Goal: Transaction & Acquisition: Download file/media

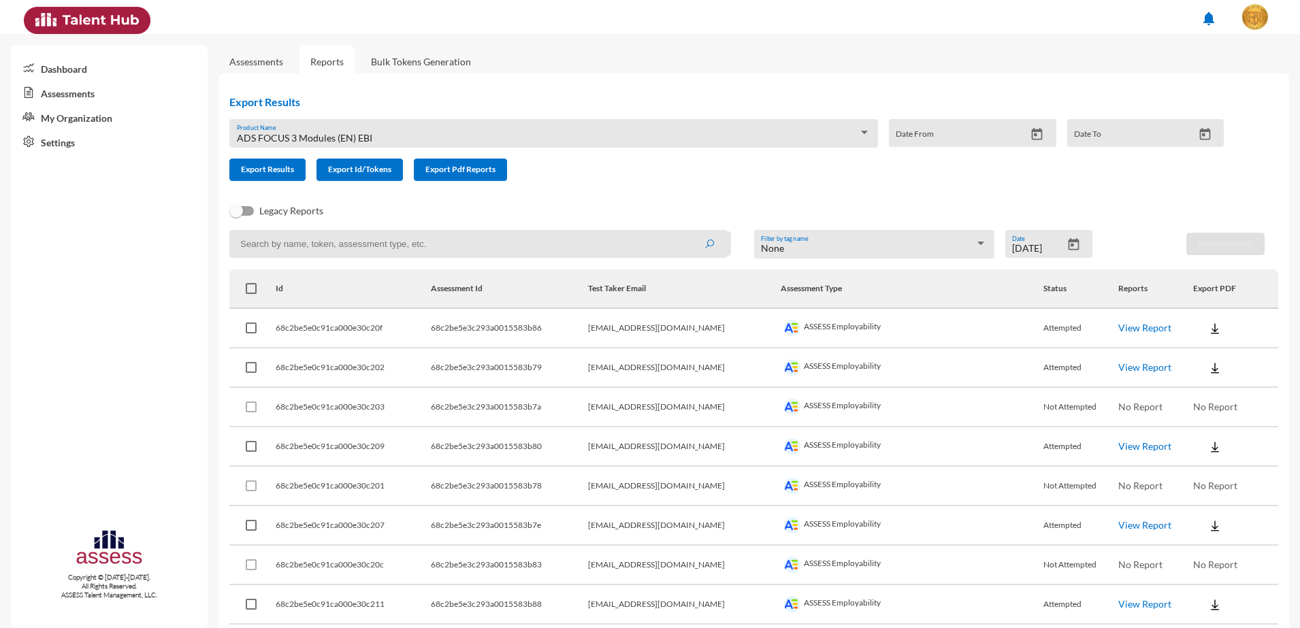
click at [632, 133] on div "ADS FOCUS 3 Modules (EN) EBI" at bounding box center [548, 138] width 622 height 11
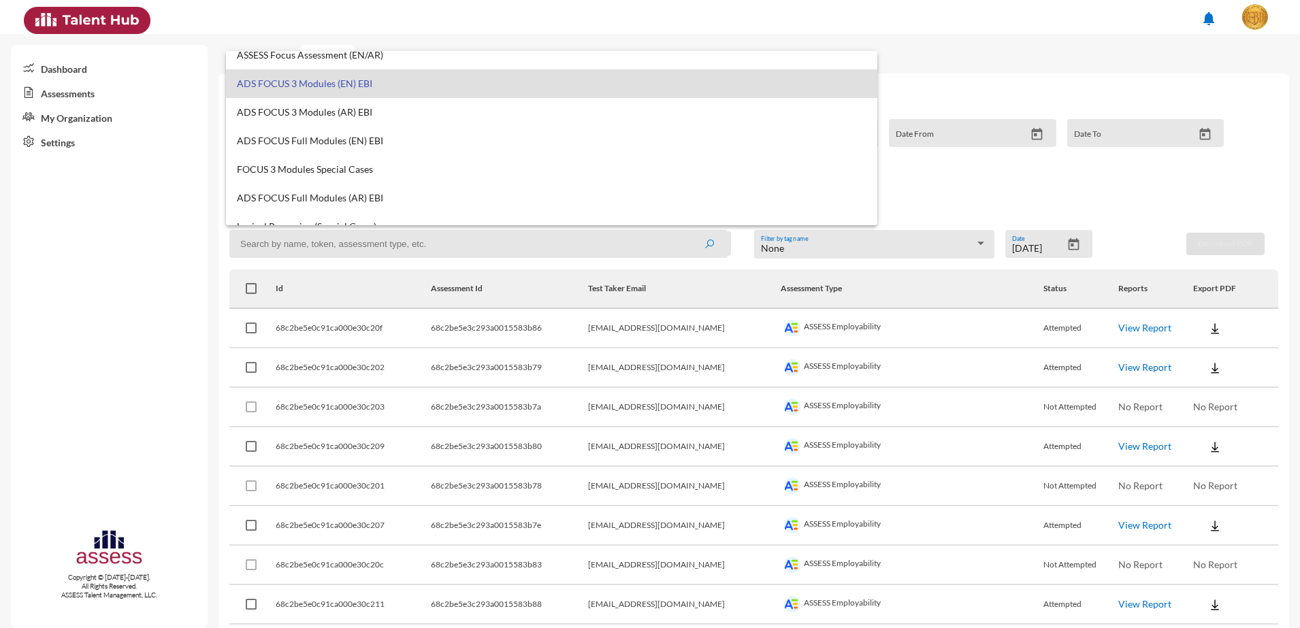
scroll to position [255, 0]
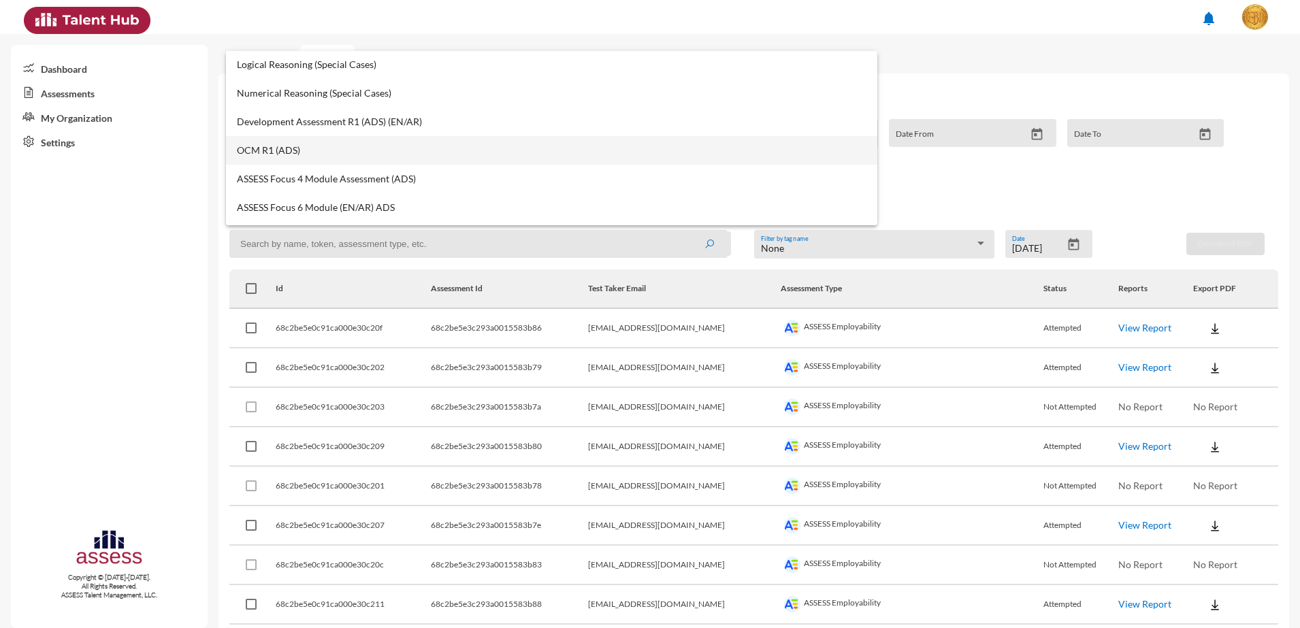
type input "o"
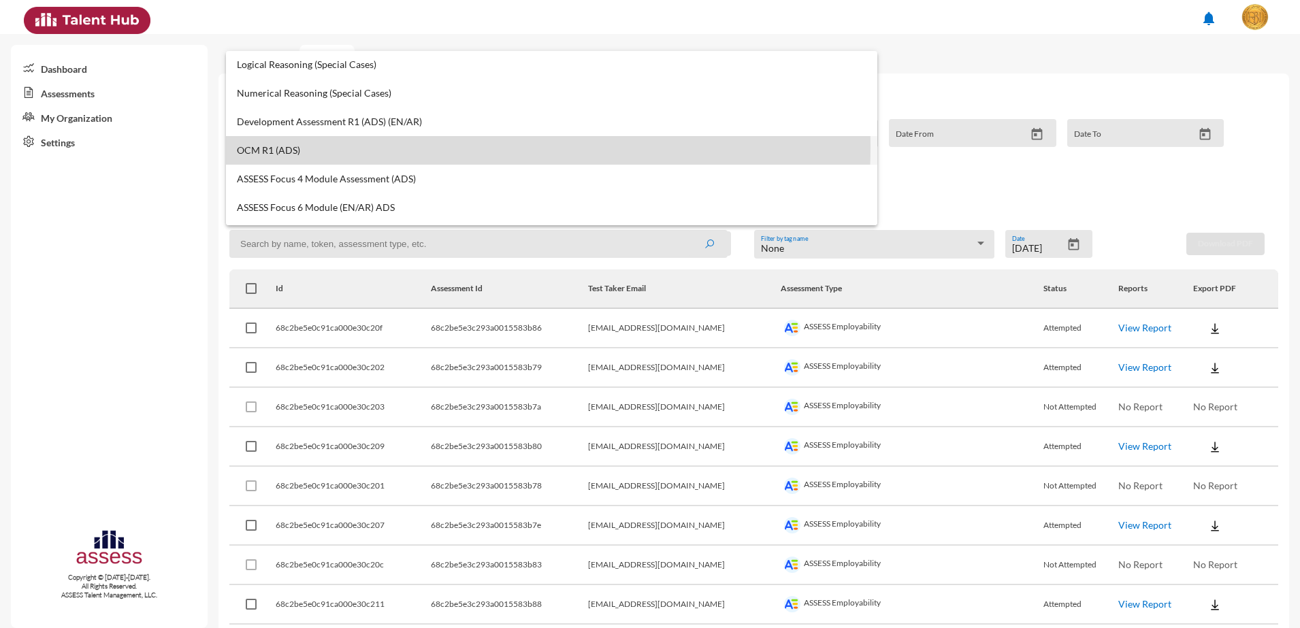
click at [449, 147] on span "OCM R1 (ADS)" at bounding box center [552, 150] width 630 height 11
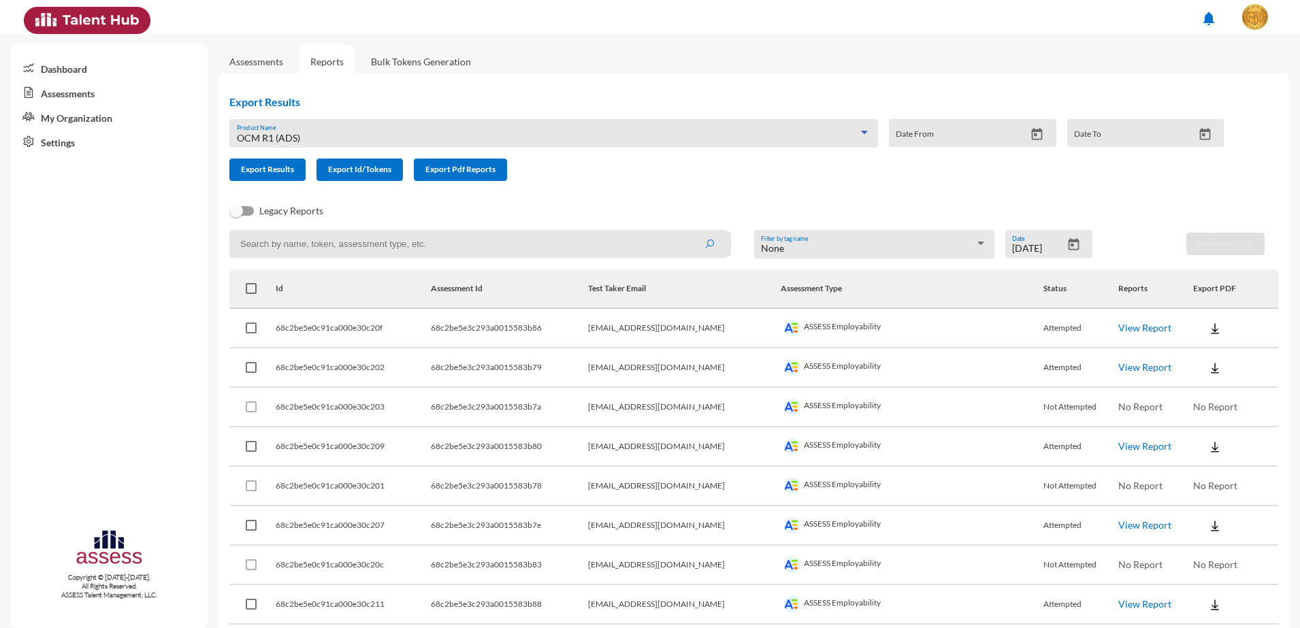
click at [1077, 246] on button "Open calendar" at bounding box center [1074, 245] width 24 height 14
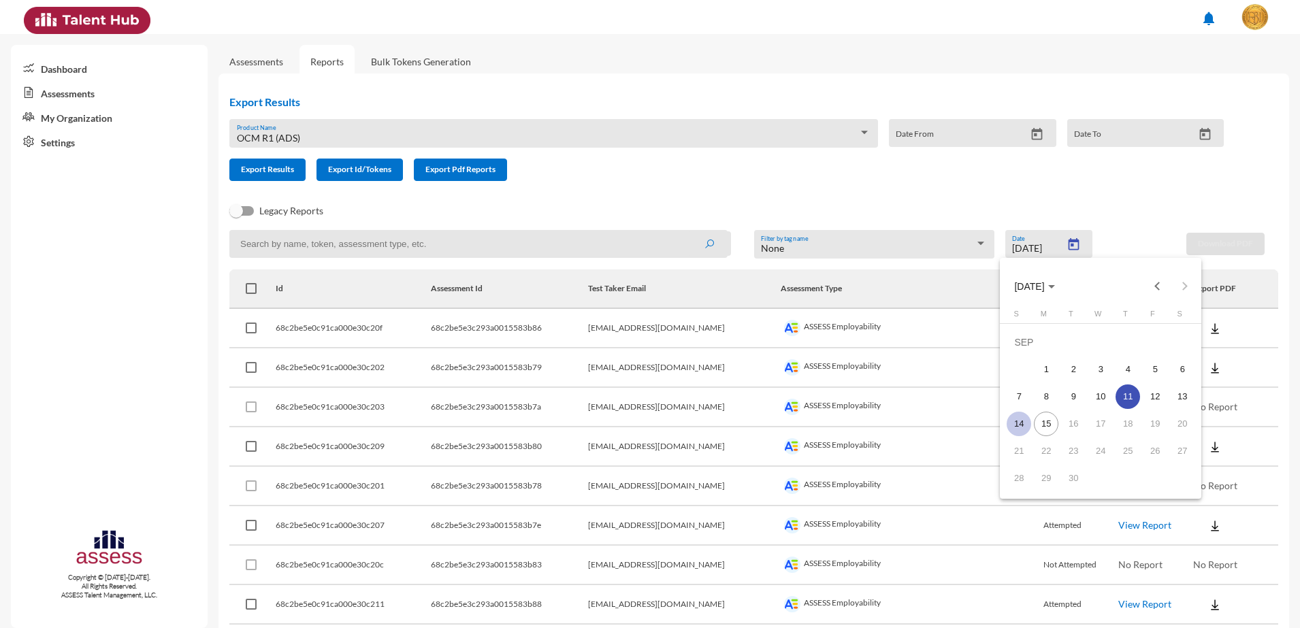
click at [1017, 423] on div "14" at bounding box center [1019, 424] width 25 height 25
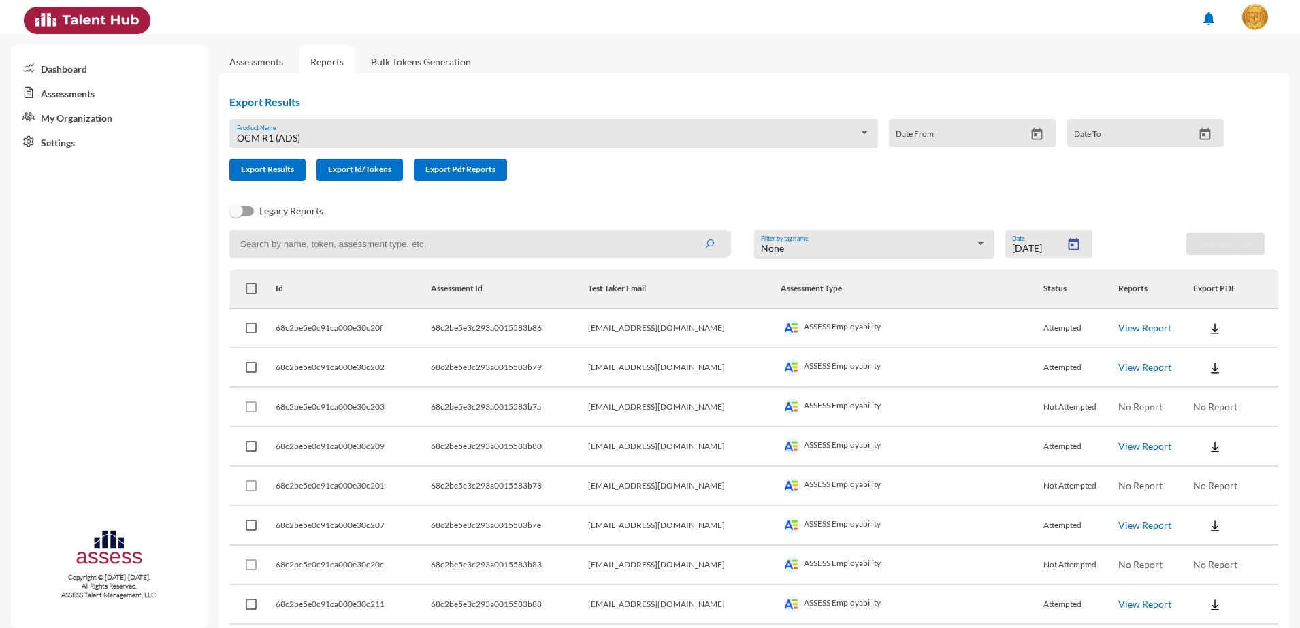
type input "[DATE]"
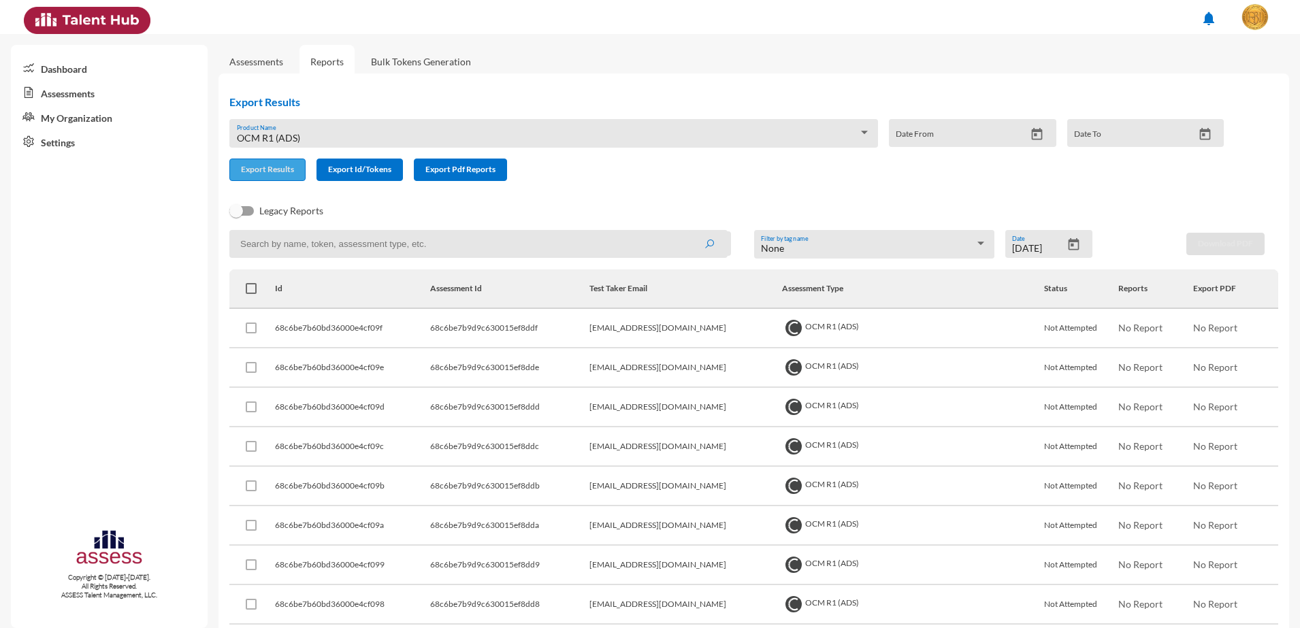
click at [238, 164] on button "Export Results" at bounding box center [267, 170] width 76 height 22
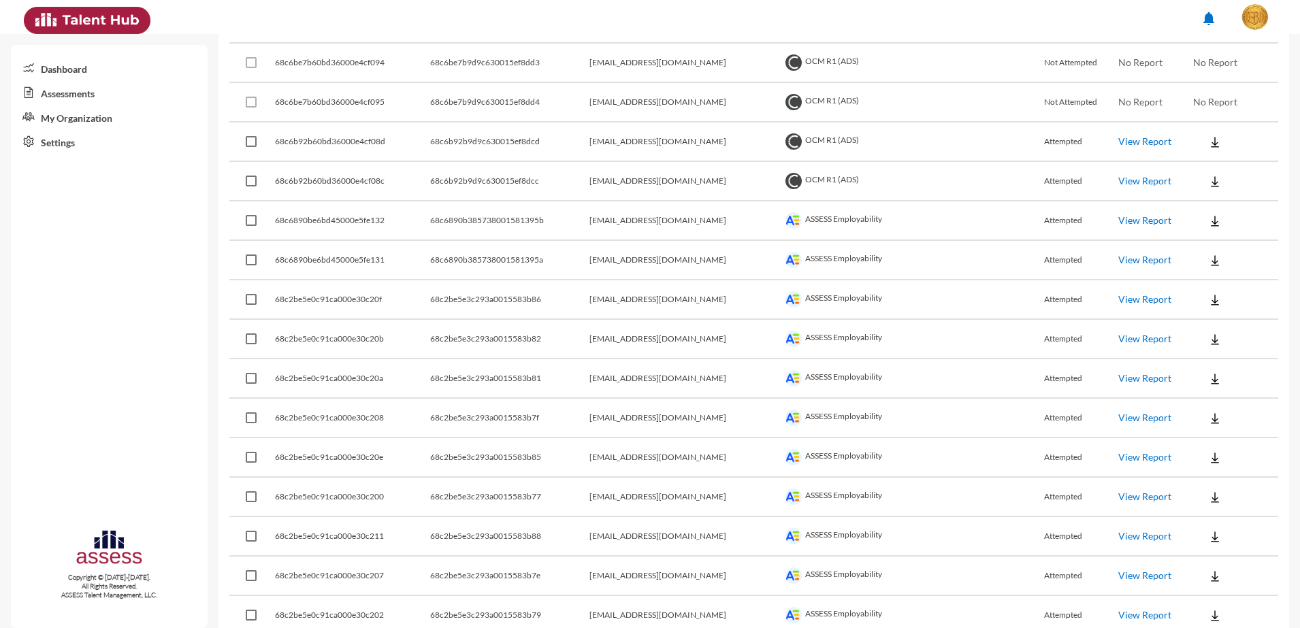
scroll to position [767, 0]
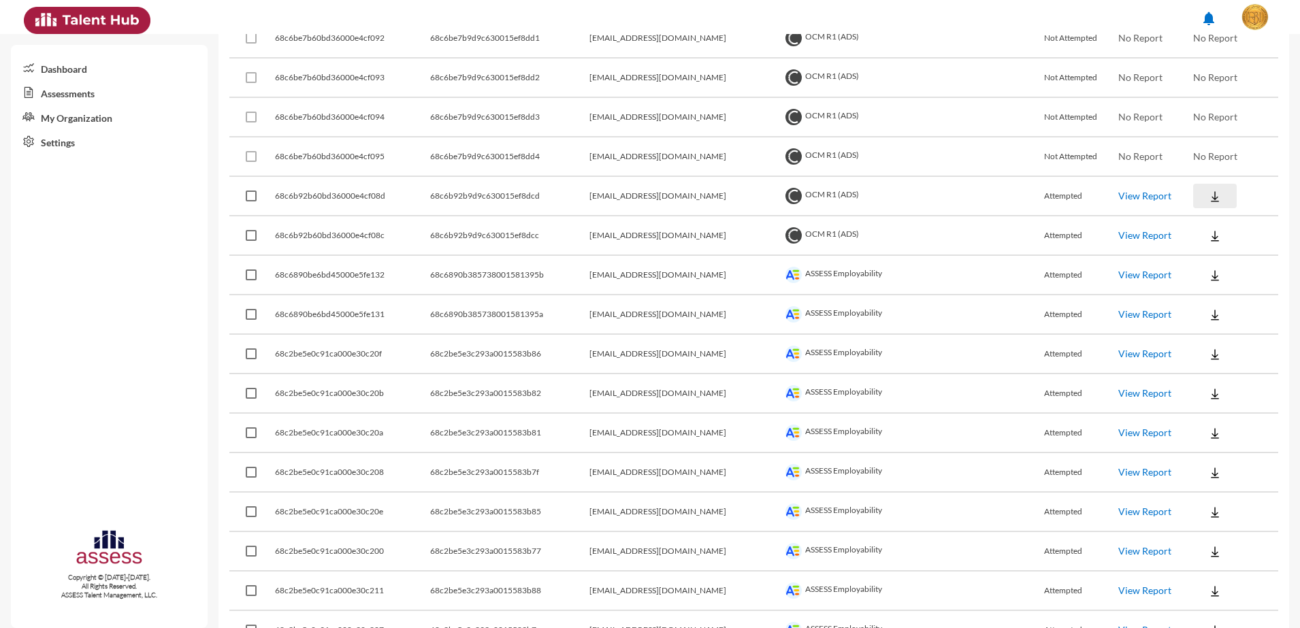
click at [1208, 192] on img at bounding box center [1215, 197] width 14 height 14
click at [1198, 216] on button "EN" at bounding box center [1216, 221] width 76 height 26
click at [1208, 229] on img at bounding box center [1215, 236] width 14 height 14
click at [1207, 259] on button "EN" at bounding box center [1216, 261] width 76 height 26
